Goal: Transaction & Acquisition: Obtain resource

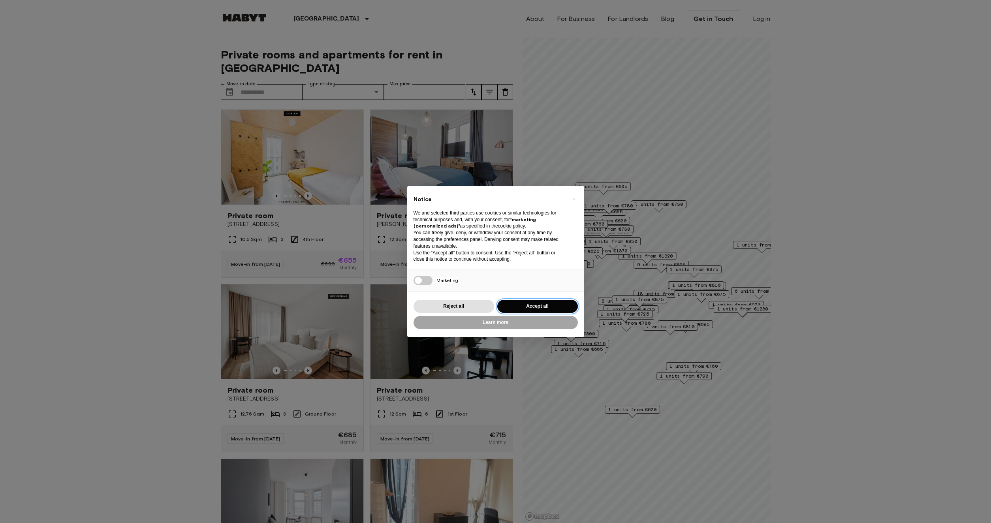
click at [533, 307] on button "Accept all" at bounding box center [537, 306] width 81 height 13
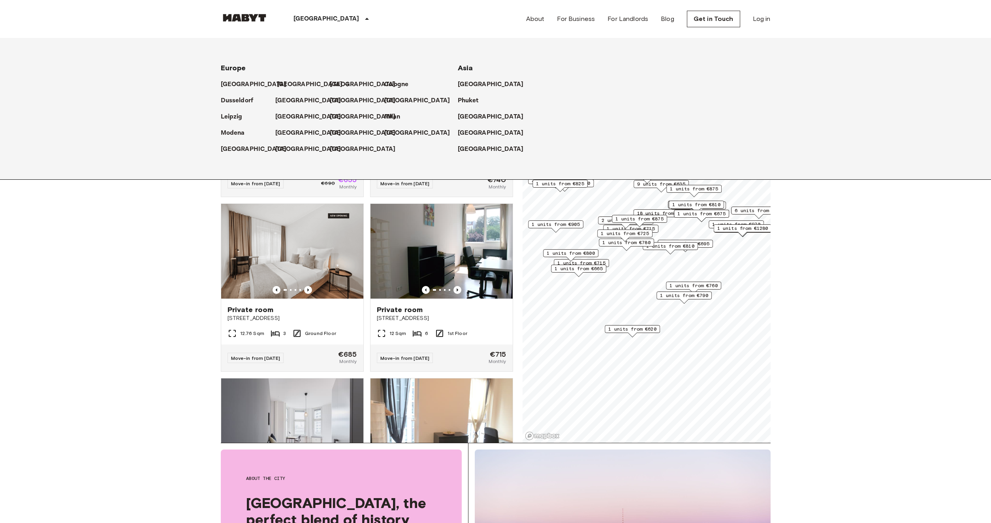
click at [282, 85] on p "[GEOGRAPHIC_DATA]" at bounding box center [310, 84] width 66 height 9
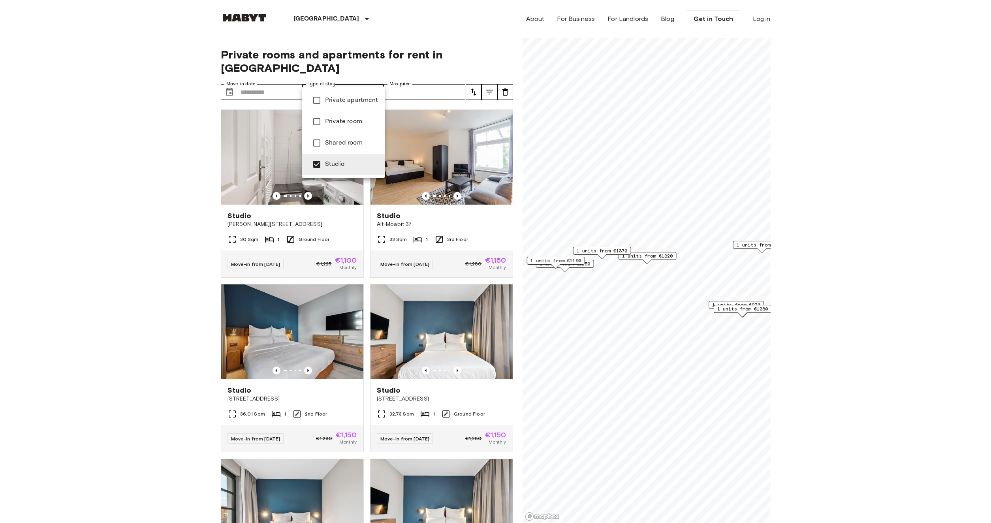
type input "******"
click at [178, 161] on div at bounding box center [495, 261] width 991 height 523
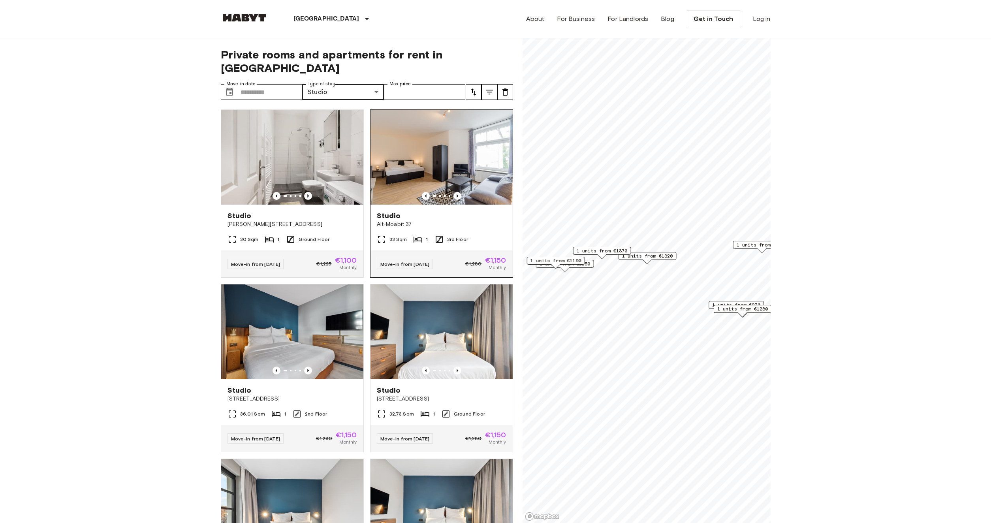
click at [407, 137] on img at bounding box center [441, 157] width 142 height 95
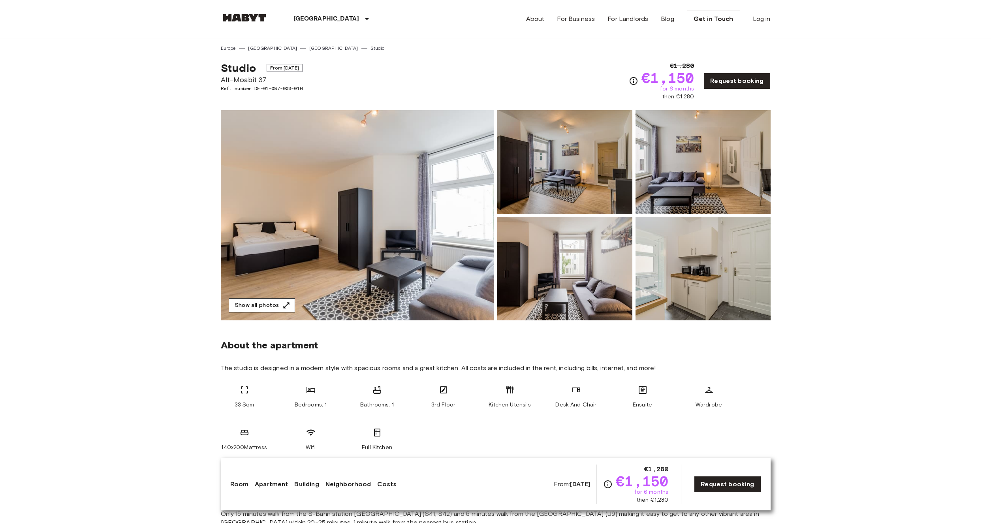
click at [266, 304] on button "Show all photos" at bounding box center [262, 305] width 66 height 15
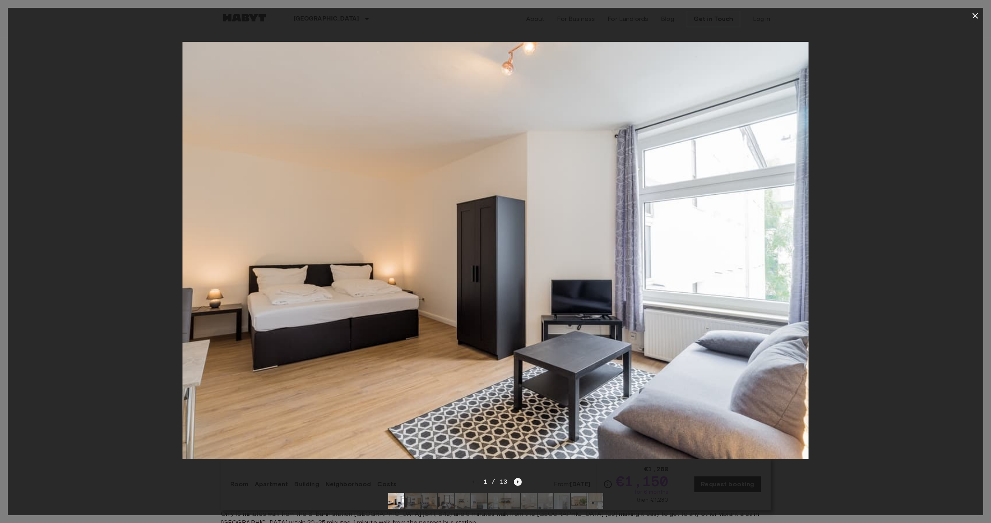
click at [518, 483] on icon "Next image" at bounding box center [518, 482] width 8 height 8
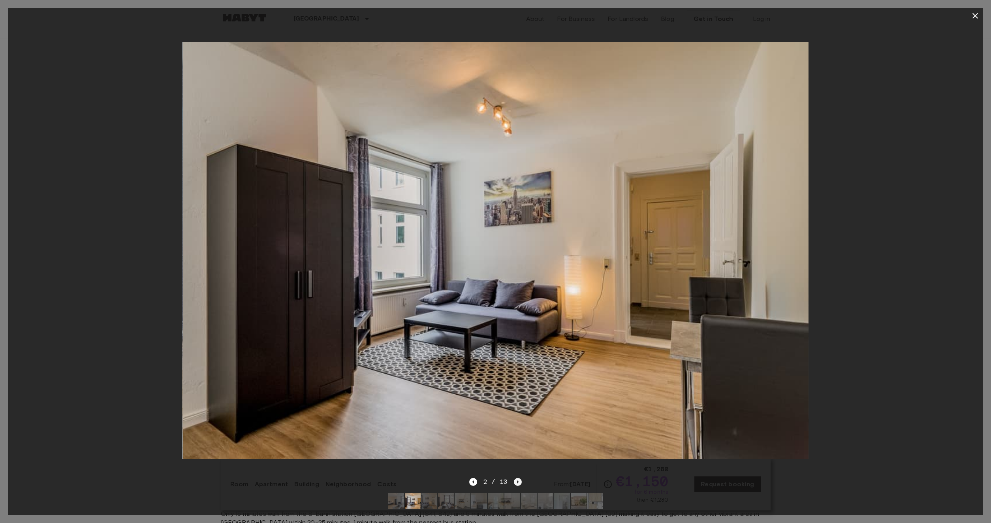
click at [518, 483] on icon "Next image" at bounding box center [518, 482] width 8 height 8
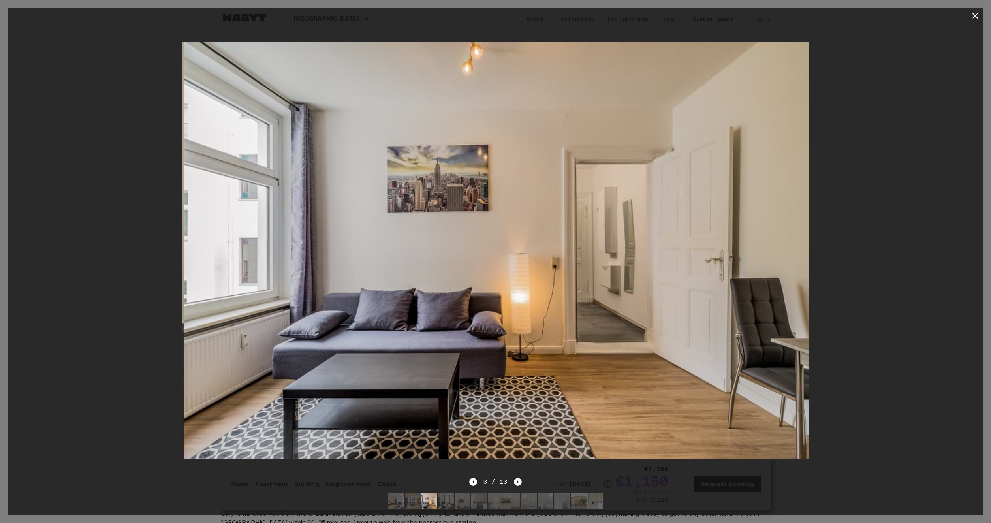
click at [518, 483] on icon "Next image" at bounding box center [518, 482] width 8 height 8
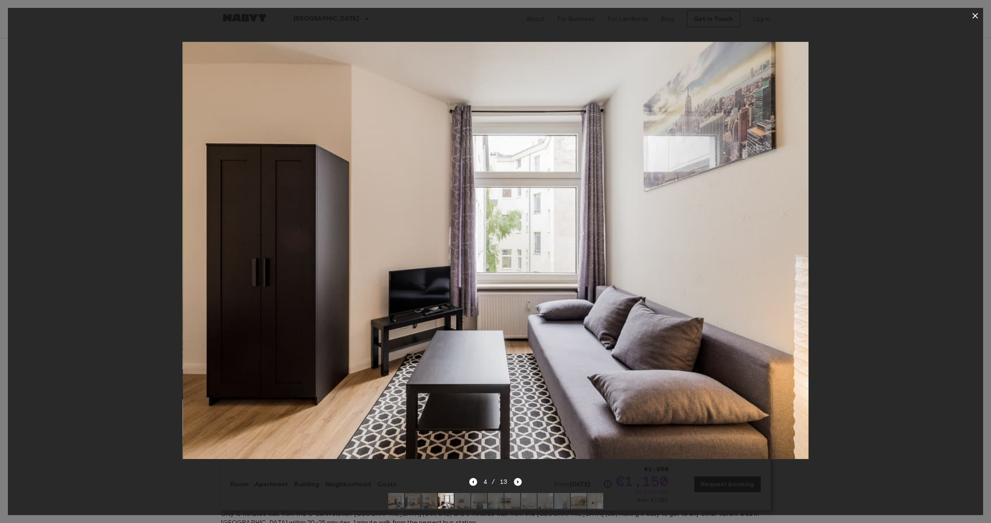
click at [518, 483] on icon "Next image" at bounding box center [518, 482] width 8 height 8
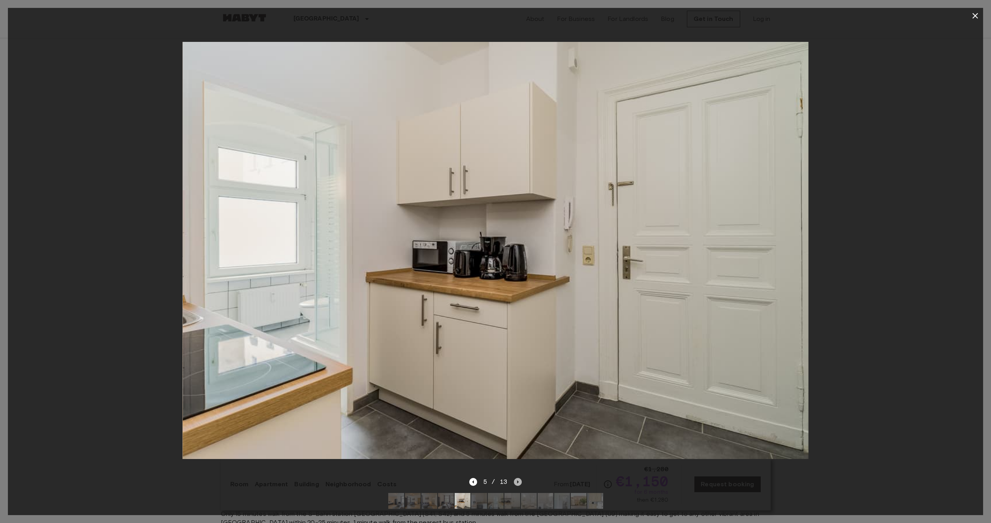
click at [518, 483] on icon "Next image" at bounding box center [518, 482] width 8 height 8
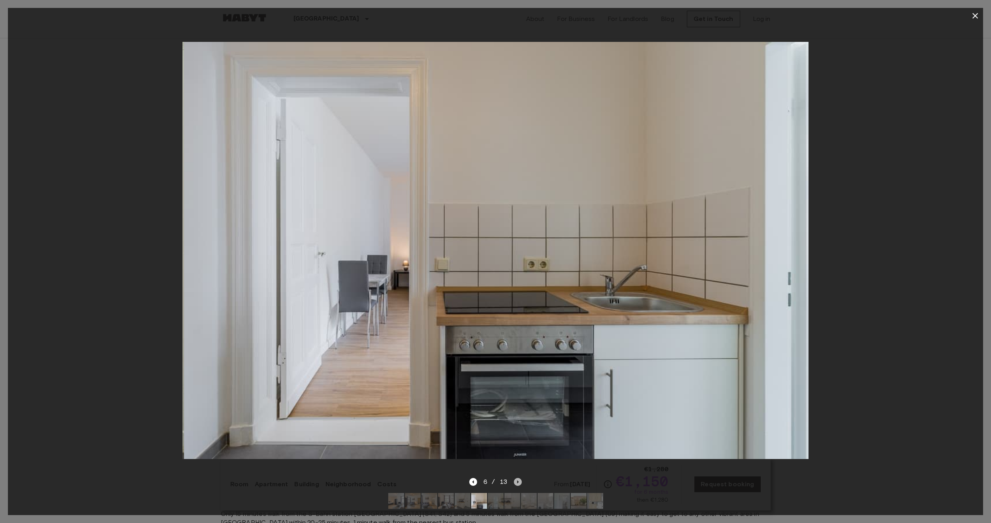
click at [518, 483] on icon "Next image" at bounding box center [518, 482] width 8 height 8
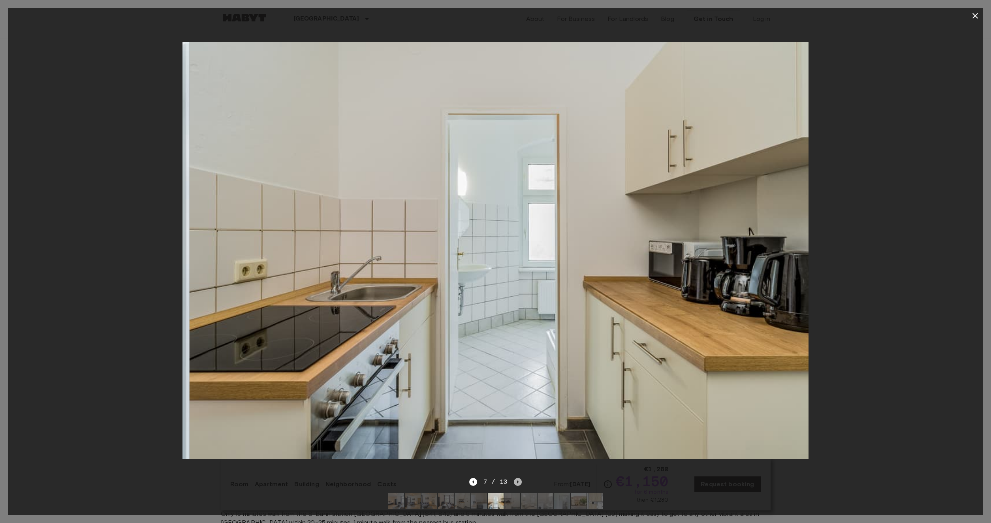
click at [518, 483] on icon "Next image" at bounding box center [518, 482] width 8 height 8
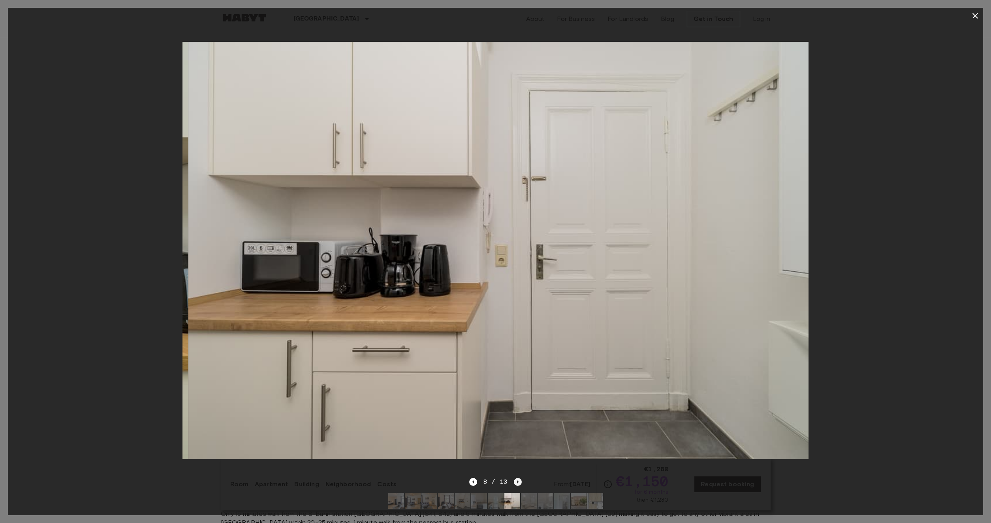
click at [518, 483] on icon "Next image" at bounding box center [518, 482] width 8 height 8
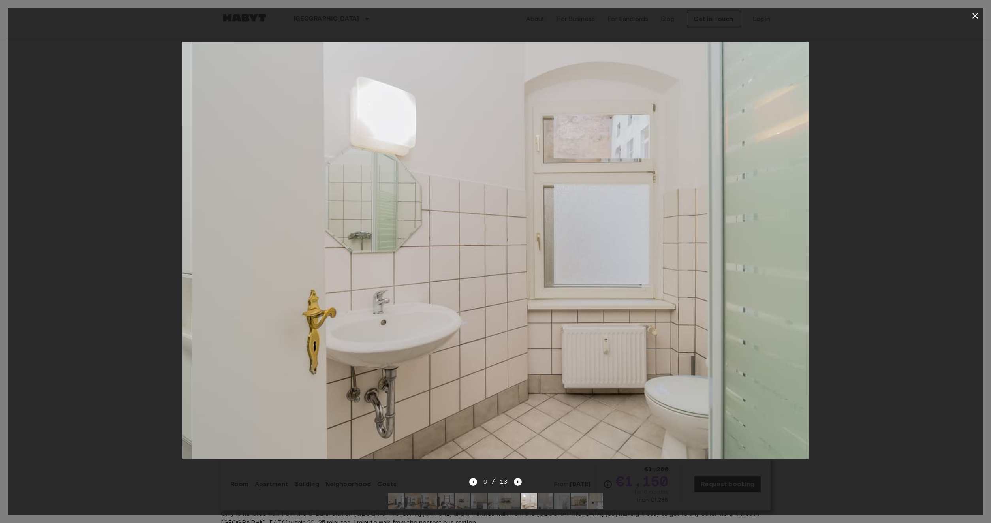
click at [518, 483] on icon "Next image" at bounding box center [518, 482] width 8 height 8
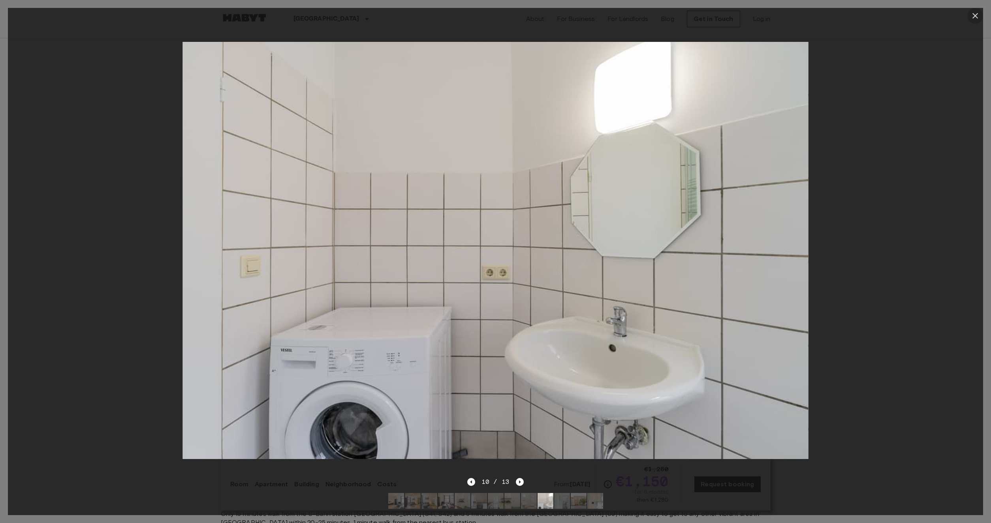
click at [978, 16] on icon "button" at bounding box center [974, 15] width 9 height 9
